Goal: Find specific page/section: Find specific page/section

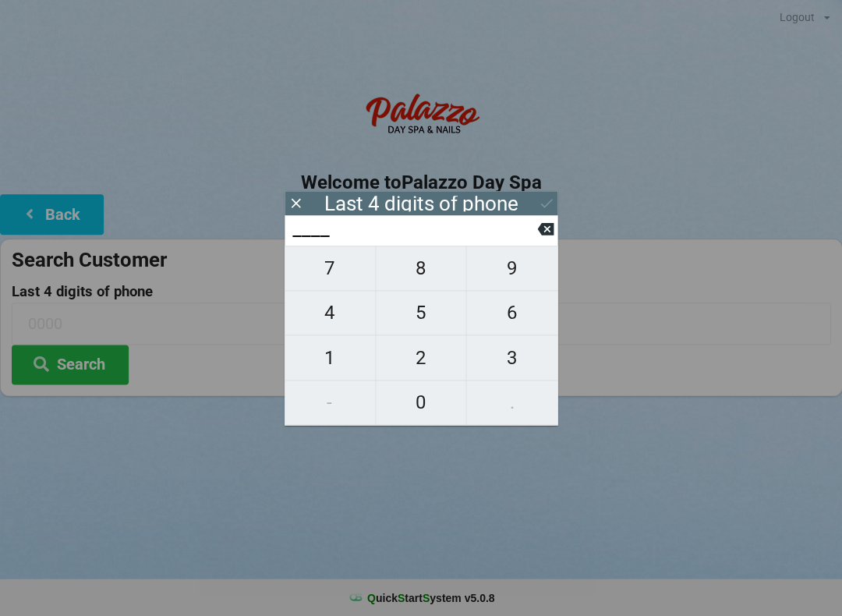
click at [430, 318] on span "5" at bounding box center [421, 312] width 90 height 33
type input "5___"
click at [434, 366] on span "2" at bounding box center [421, 357] width 90 height 33
type input "52__"
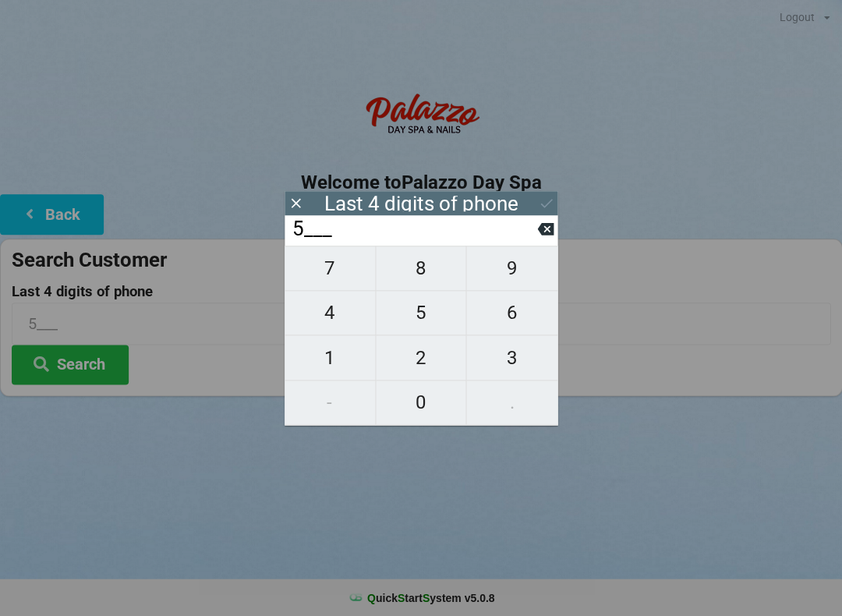
type input "52__"
click at [354, 359] on span "1" at bounding box center [330, 357] width 90 height 33
type input "521_"
click at [348, 362] on span "1" at bounding box center [330, 357] width 90 height 33
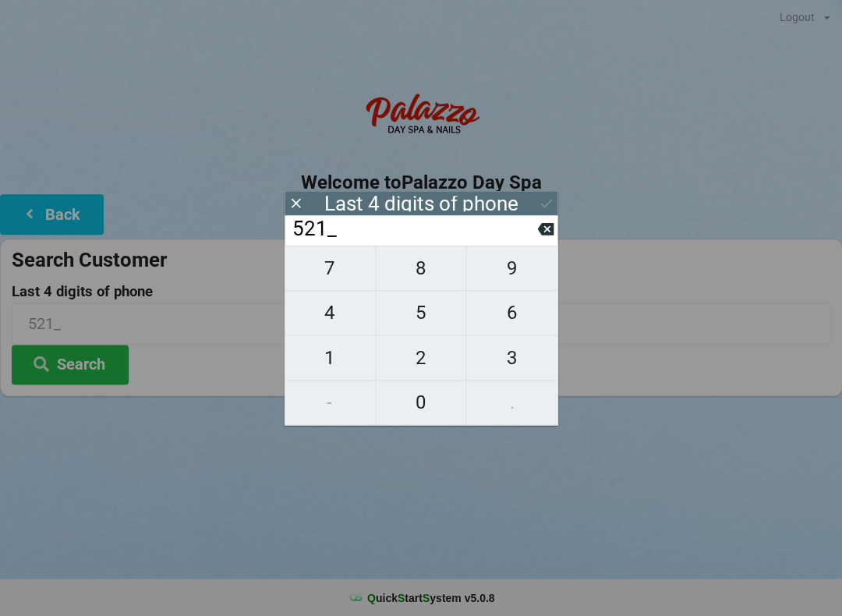
type input "5211"
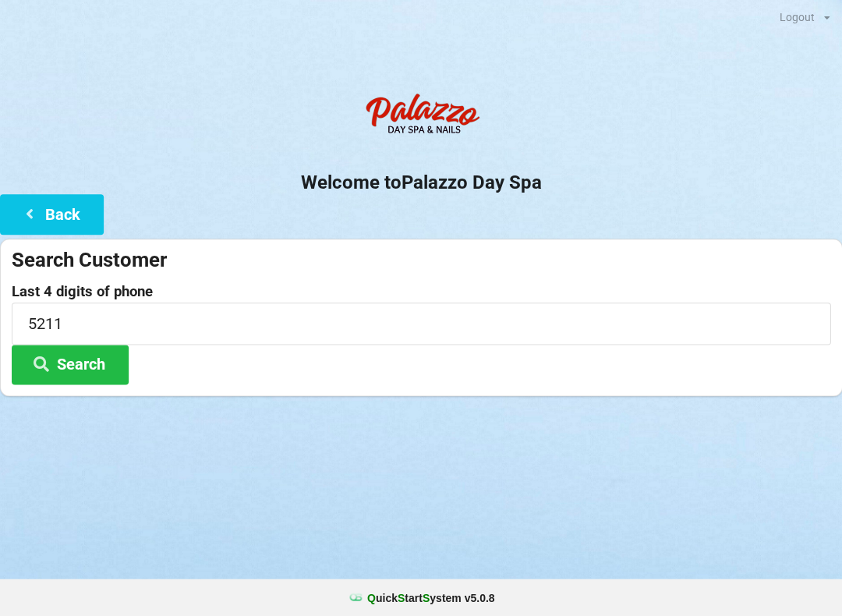
click at [82, 377] on button "Search" at bounding box center [70, 365] width 117 height 40
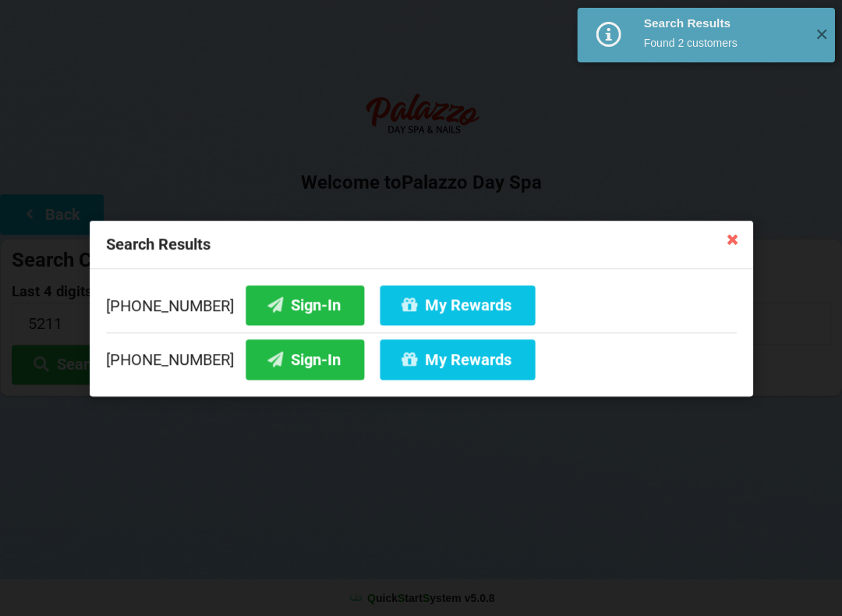
click at [272, 311] on button "Sign-In" at bounding box center [305, 305] width 118 height 40
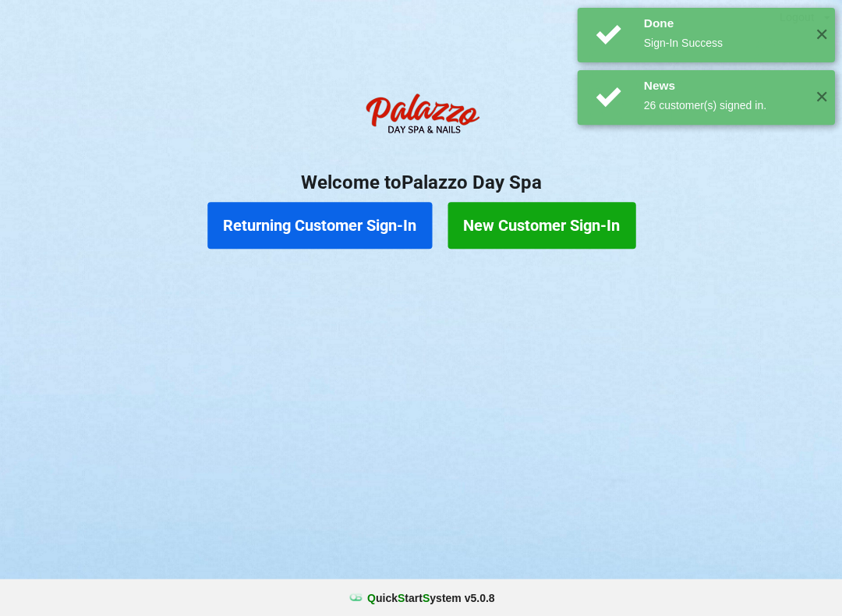
click at [357, 230] on button "Returning Customer Sign-In" at bounding box center [319, 225] width 224 height 47
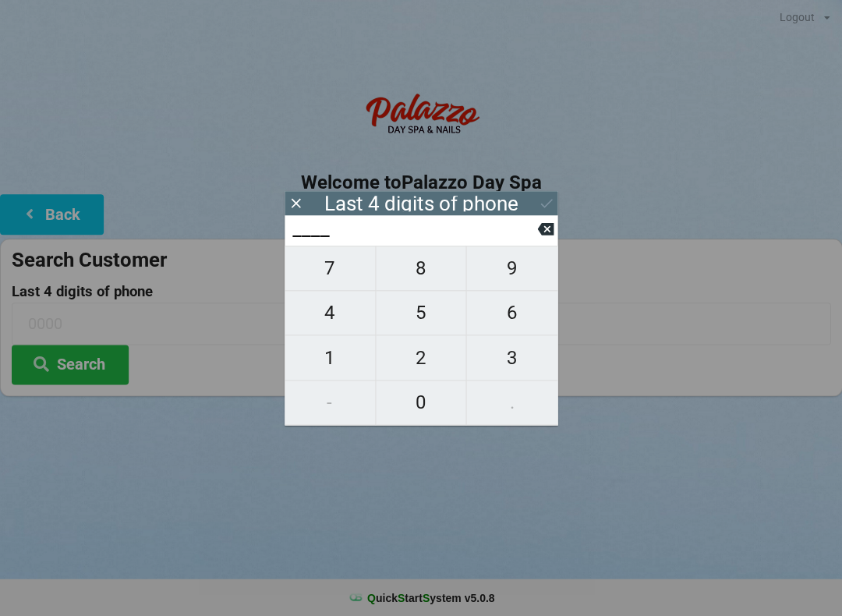
click at [429, 321] on span "5" at bounding box center [421, 312] width 90 height 33
type input "5___"
click at [426, 412] on span "0" at bounding box center [421, 402] width 90 height 33
type input "50__"
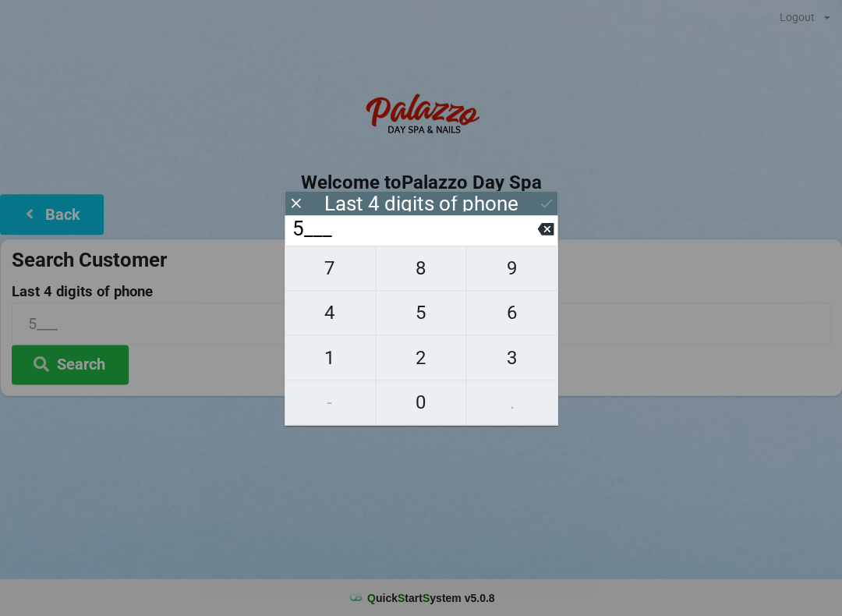
type input "50__"
click at [431, 408] on span "0" at bounding box center [421, 402] width 90 height 33
type input "500_"
click at [539, 237] on icon at bounding box center [545, 229] width 16 height 16
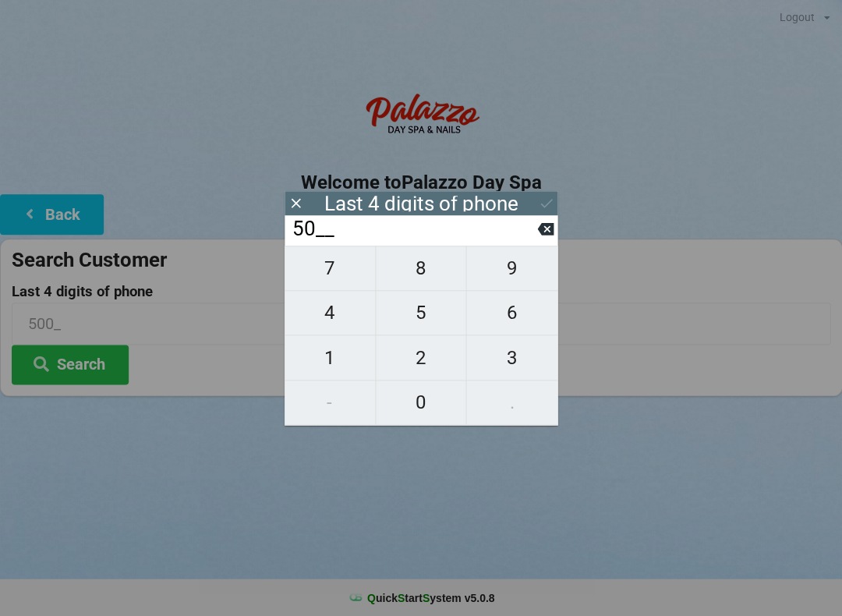
click at [515, 278] on span "9" at bounding box center [511, 268] width 91 height 33
type input "509_"
click at [422, 403] on span "0" at bounding box center [421, 402] width 90 height 33
type input "5090"
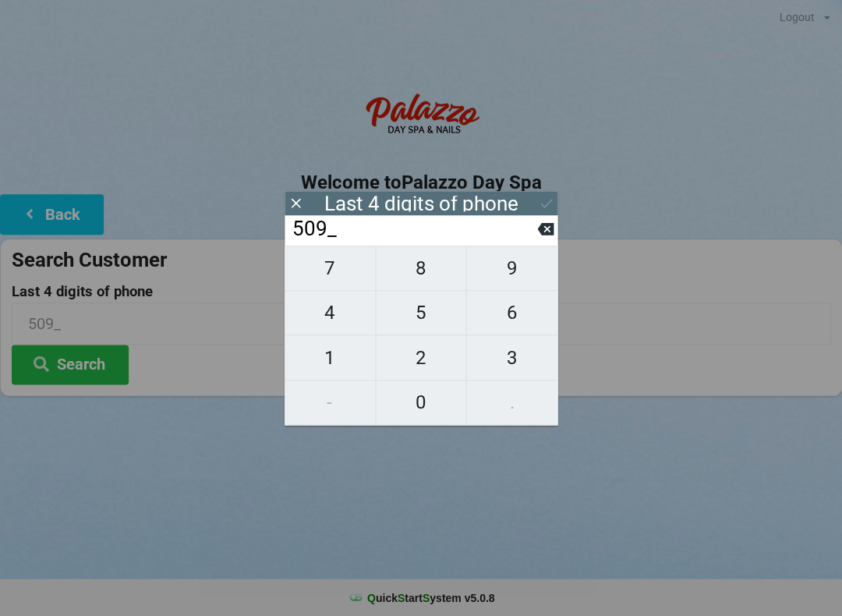
type input "5090"
click at [99, 370] on button "Search" at bounding box center [70, 365] width 117 height 40
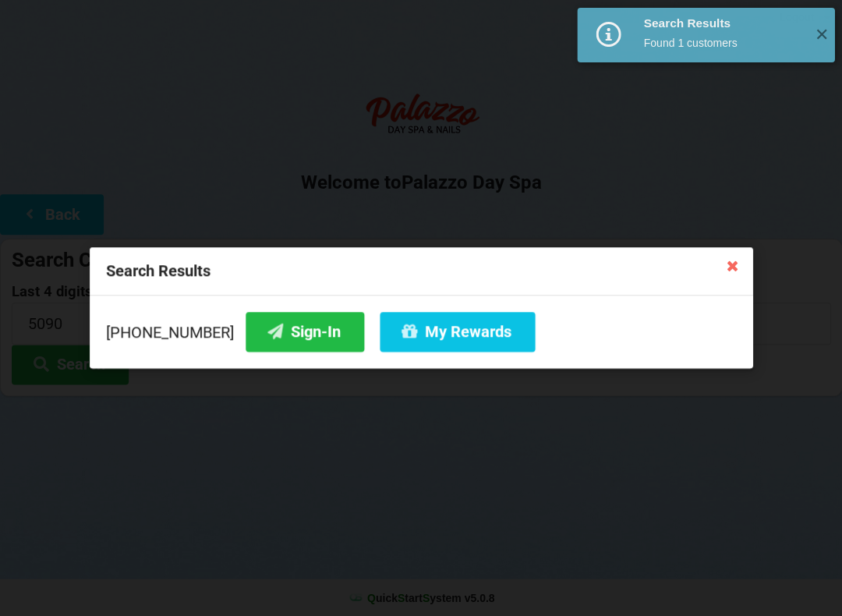
click at [292, 338] on button "Sign-In" at bounding box center [305, 332] width 118 height 40
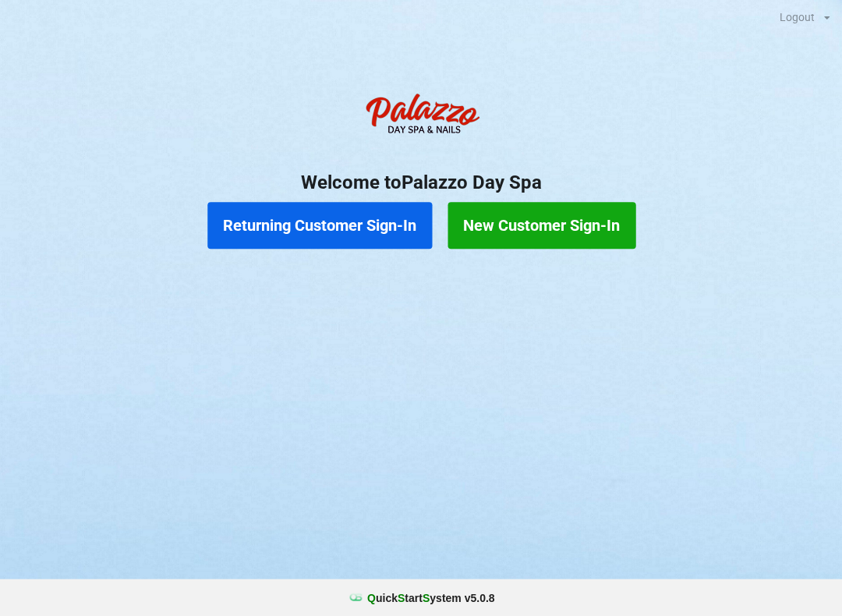
click at [330, 221] on button "Returning Customer Sign-In" at bounding box center [319, 225] width 224 height 47
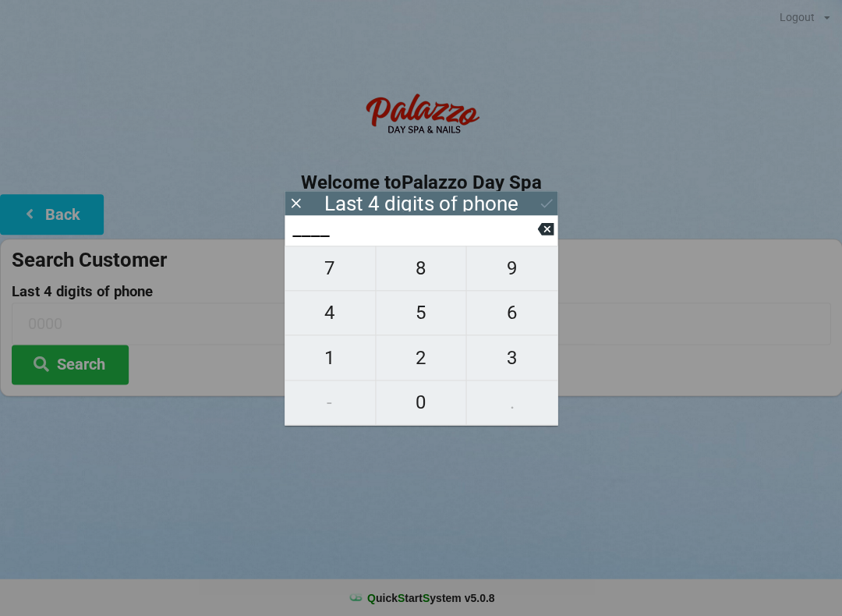
click at [428, 270] on span "8" at bounding box center [421, 268] width 90 height 33
type input "8___"
click at [506, 320] on span "6" at bounding box center [511, 312] width 91 height 33
type input "86__"
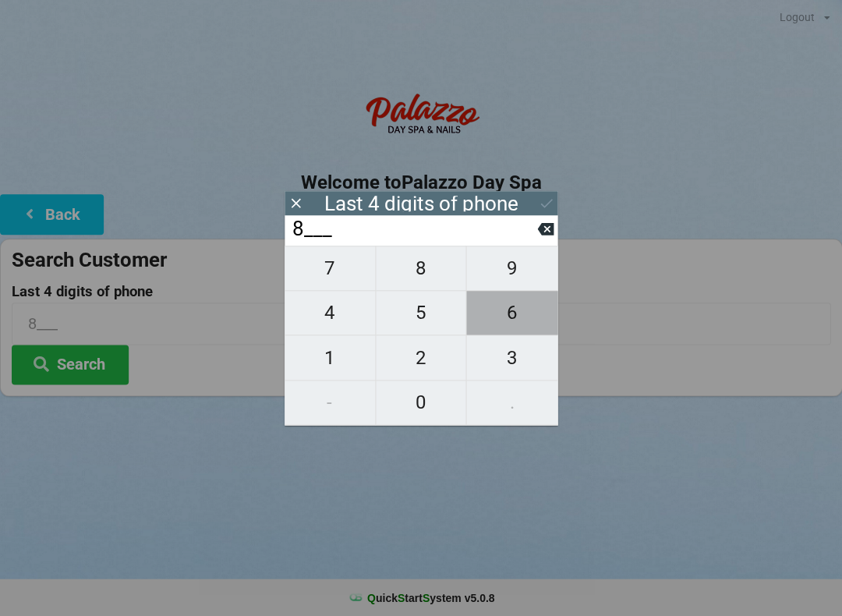
type input "86__"
click at [410, 402] on span "0" at bounding box center [421, 402] width 90 height 33
type input "860_"
click at [517, 276] on span "9" at bounding box center [511, 268] width 91 height 33
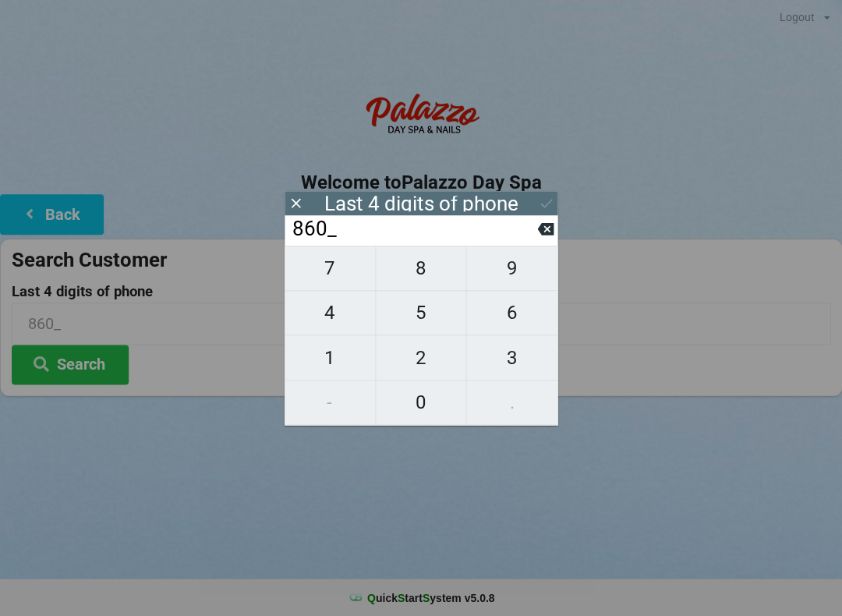
type input "8609"
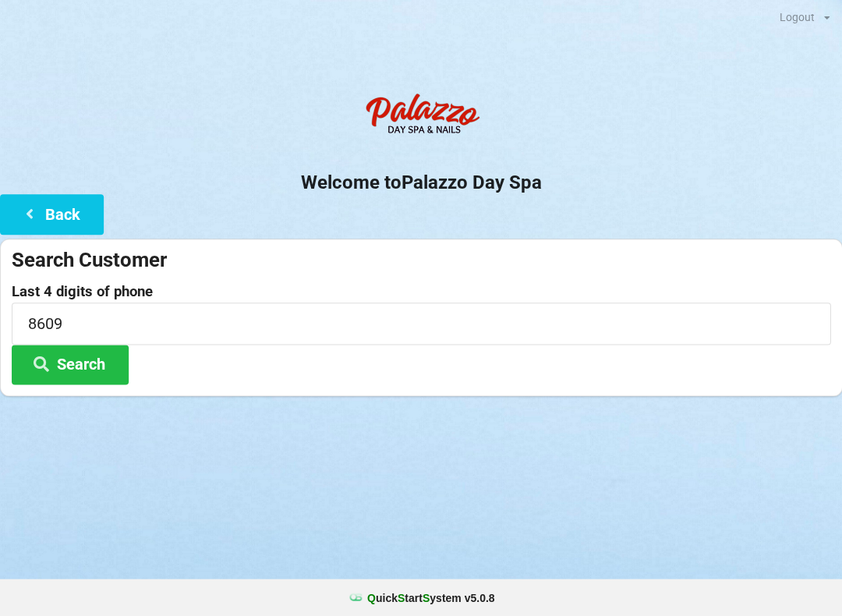
click at [82, 369] on button "Search" at bounding box center [70, 365] width 117 height 40
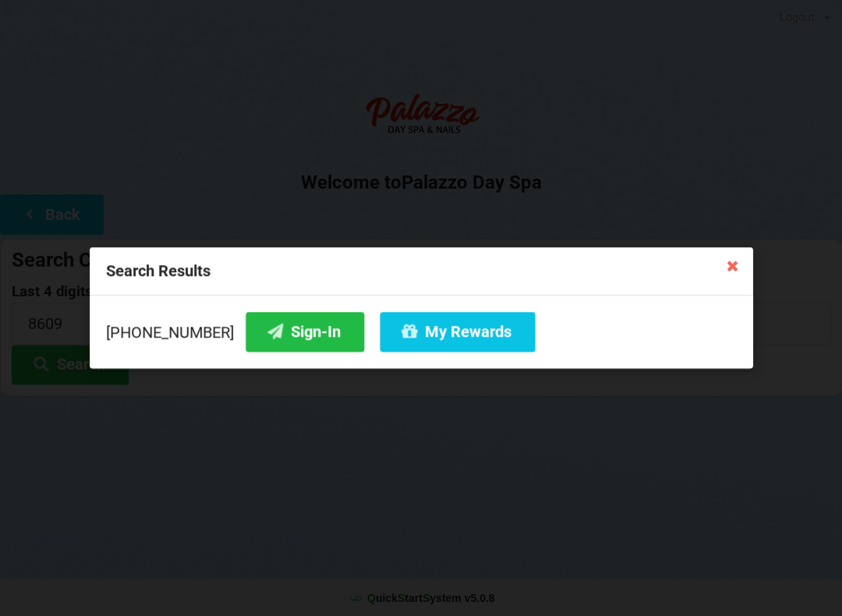
click at [285, 337] on button "Sign-In" at bounding box center [305, 332] width 118 height 40
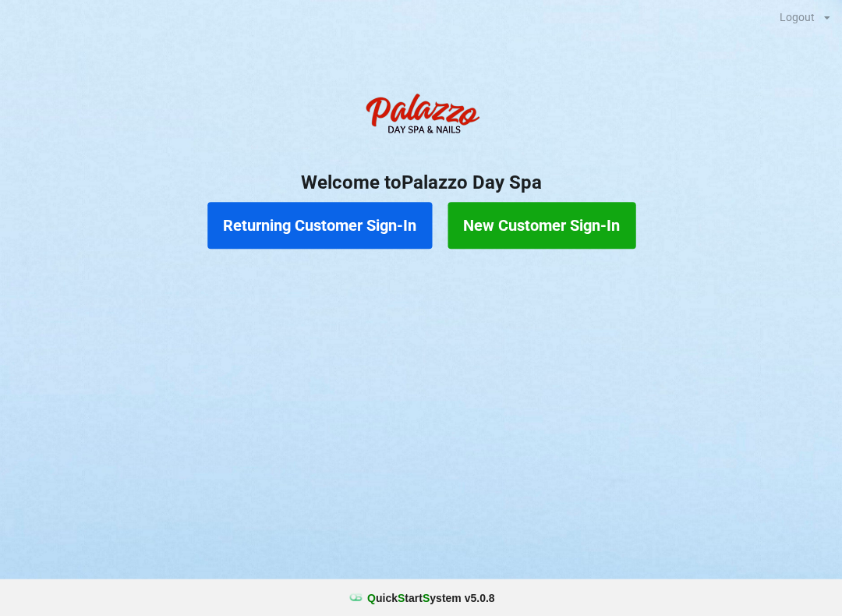
click at [324, 215] on button "Returning Customer Sign-In" at bounding box center [319, 225] width 224 height 47
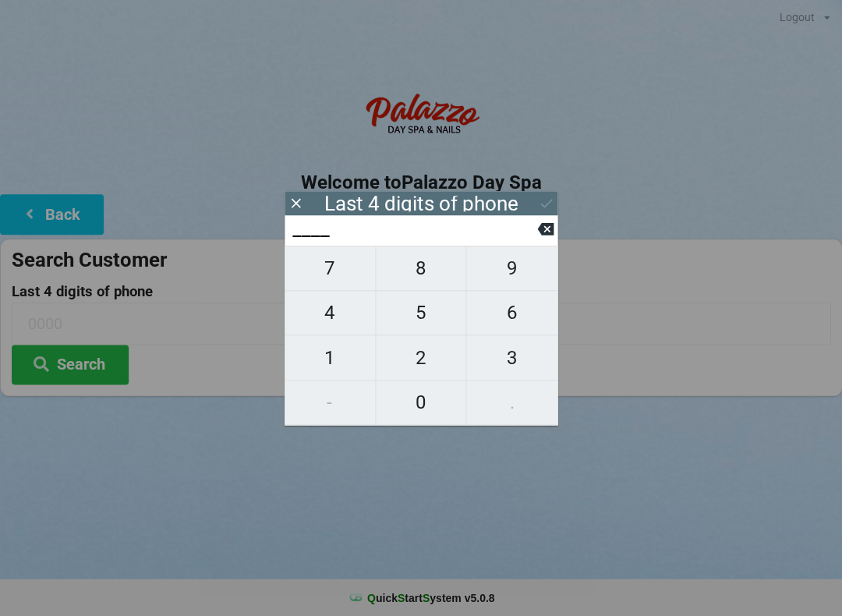
click at [347, 351] on span "1" at bounding box center [330, 357] width 90 height 33
type input "1___"
click at [408, 267] on span "8" at bounding box center [421, 268] width 90 height 33
type input "18__"
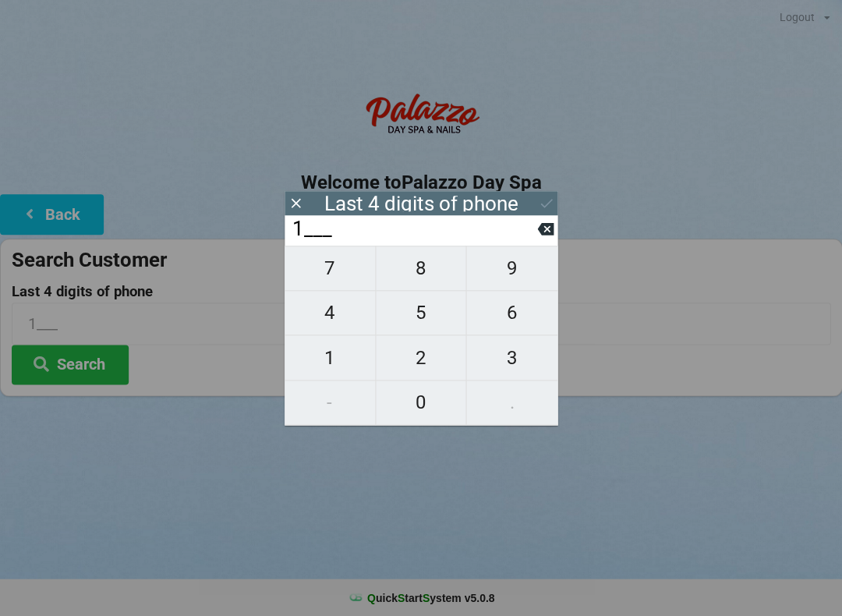
type input "18__"
click at [323, 358] on span "1" at bounding box center [330, 357] width 90 height 33
type input "181_"
click at [330, 320] on span "4" at bounding box center [330, 312] width 90 height 33
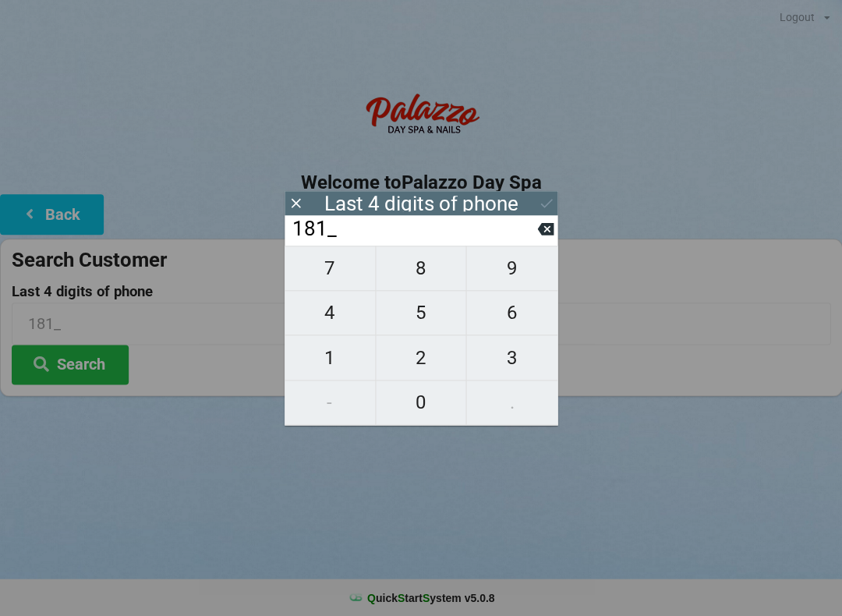
type input "1814"
click at [533, 197] on div "Last 4 digits of phone" at bounding box center [421, 203] width 273 height 24
click at [542, 198] on icon at bounding box center [546, 203] width 16 height 16
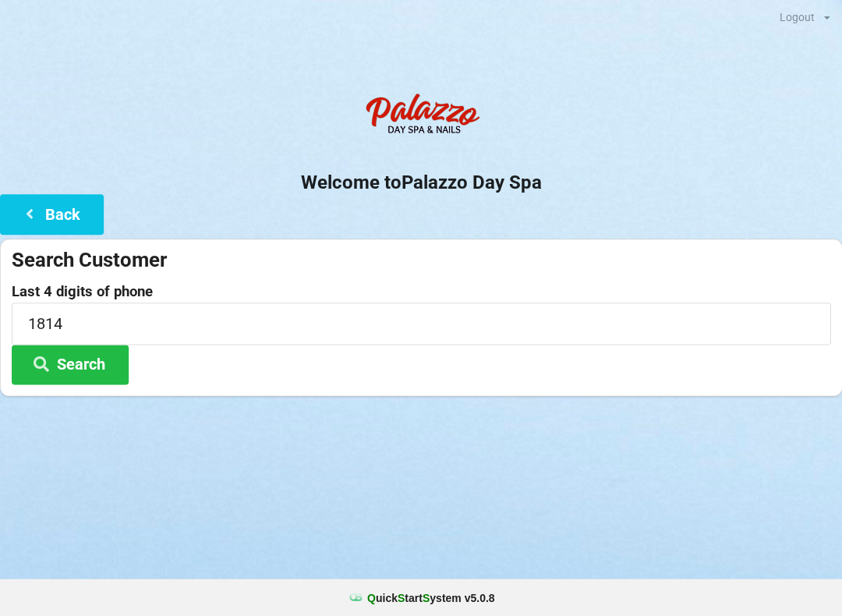
click at [102, 365] on button "Search" at bounding box center [70, 365] width 117 height 40
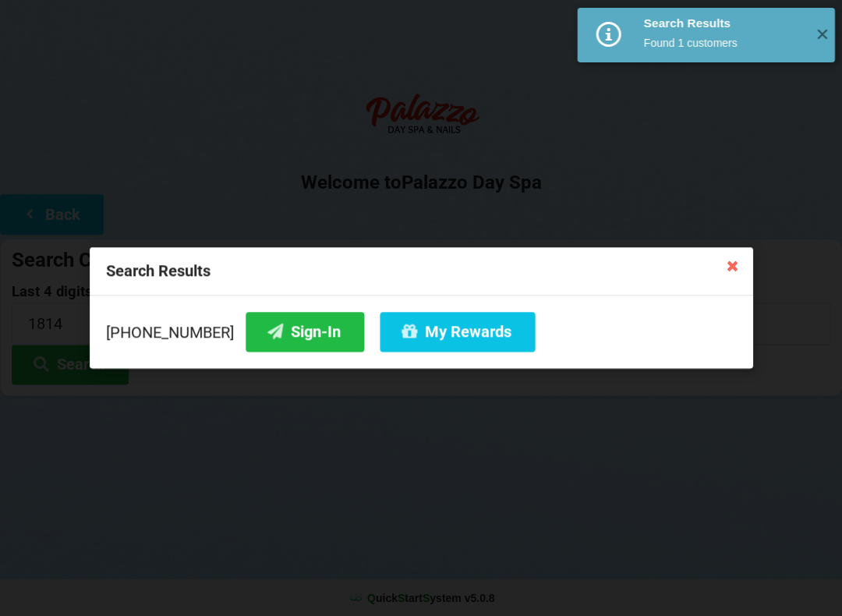
click at [296, 325] on button "Sign-In" at bounding box center [305, 332] width 118 height 40
